Goal: Transaction & Acquisition: Book appointment/travel/reservation

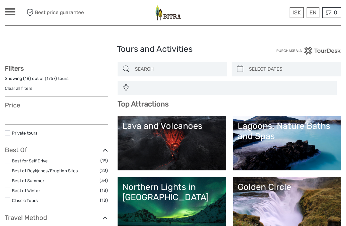
select select
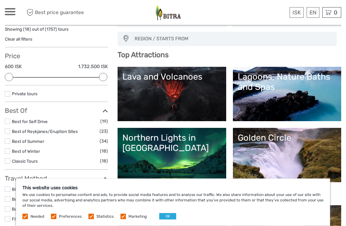
scroll to position [49, 0]
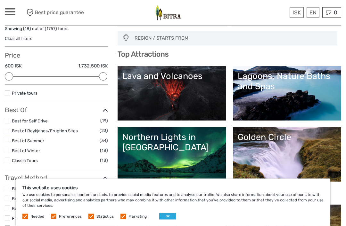
click at [169, 220] on button "OK" at bounding box center [167, 217] width 17 height 6
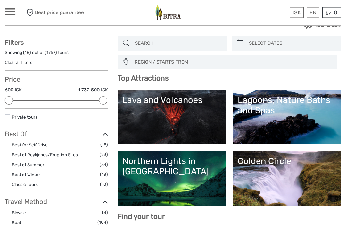
scroll to position [0, 0]
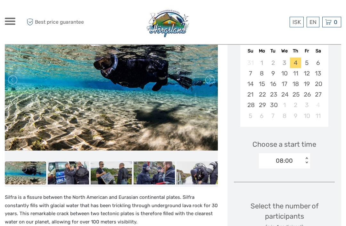
scroll to position [127, 0]
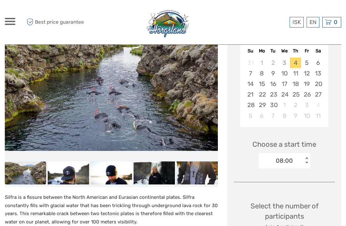
click at [322, 63] on div "6" at bounding box center [317, 63] width 11 height 11
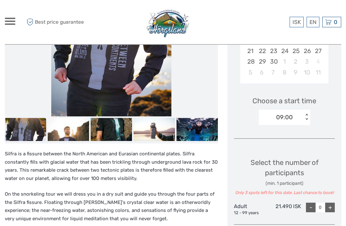
scroll to position [170, 0]
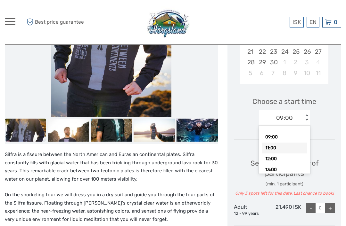
click at [285, 148] on div "11:00" at bounding box center [284, 148] width 45 height 11
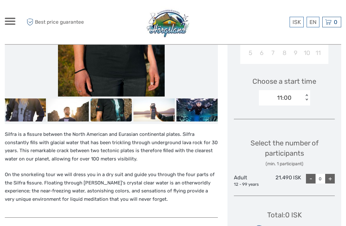
scroll to position [184, 0]
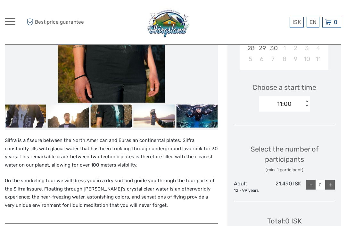
click at [311, 105] on div "Choose a start time 11:00 < >" at bounding box center [284, 94] width 101 height 41
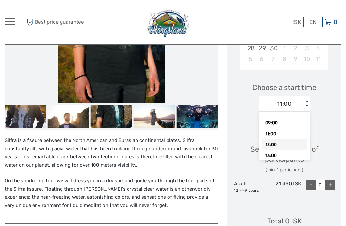
click at [295, 145] on div "12:00" at bounding box center [284, 145] width 45 height 11
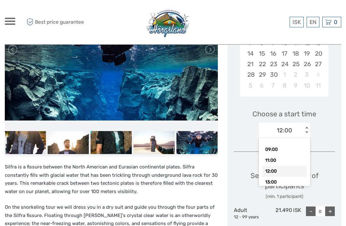
scroll to position [157, 0]
click at [284, 150] on div "09:00" at bounding box center [284, 149] width 45 height 11
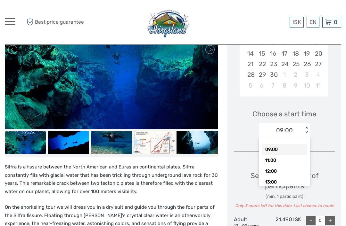
click at [283, 162] on div "11:00" at bounding box center [284, 160] width 45 height 11
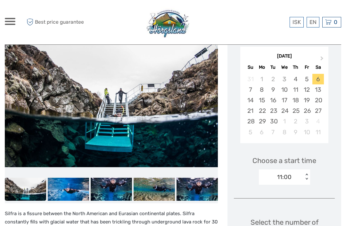
scroll to position [110, 0]
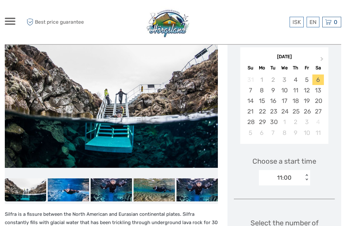
click at [29, 193] on img at bounding box center [25, 190] width 41 height 23
click at [73, 194] on img at bounding box center [68, 190] width 41 height 23
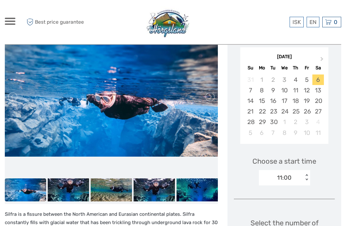
click at [110, 186] on img at bounding box center [111, 190] width 41 height 23
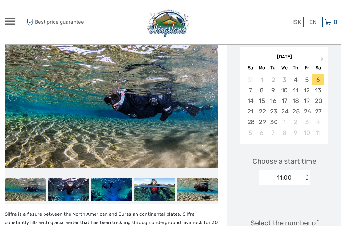
click at [116, 190] on img at bounding box center [111, 190] width 41 height 23
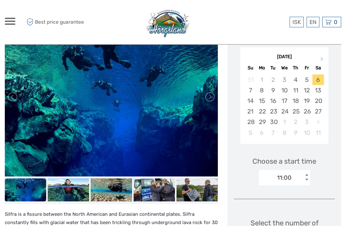
click at [122, 187] on img at bounding box center [111, 190] width 41 height 23
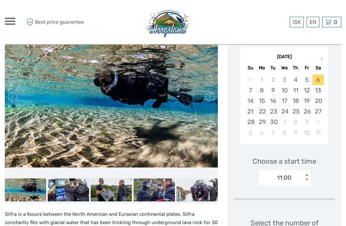
click at [112, 191] on img at bounding box center [111, 190] width 41 height 23
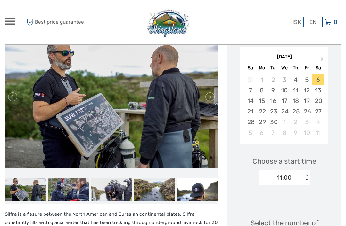
click at [115, 191] on img at bounding box center [111, 190] width 41 height 23
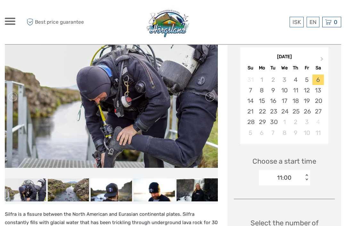
click at [81, 190] on img at bounding box center [68, 190] width 41 height 23
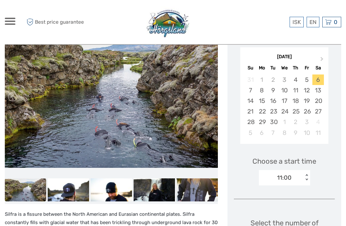
click at [77, 194] on img at bounding box center [68, 190] width 41 height 23
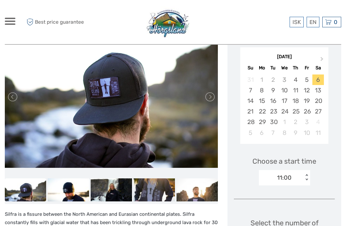
click at [113, 189] on img at bounding box center [111, 190] width 41 height 23
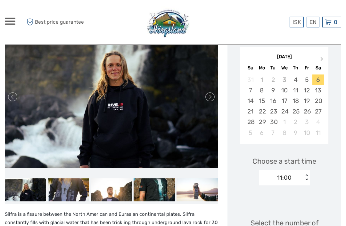
click at [119, 192] on img at bounding box center [111, 190] width 41 height 23
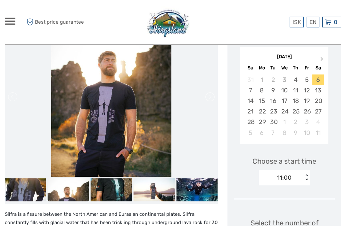
click at [126, 191] on img at bounding box center [111, 190] width 41 height 23
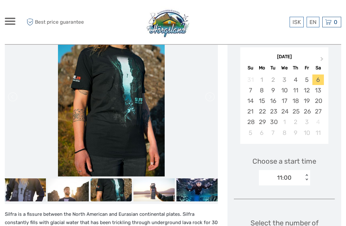
click at [151, 191] on img at bounding box center [154, 190] width 41 height 23
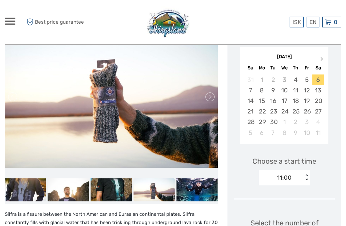
click at [166, 194] on img at bounding box center [154, 190] width 41 height 23
click at [193, 192] on img at bounding box center [196, 190] width 41 height 23
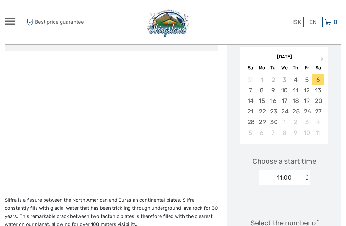
scroll to position [26, 0]
